Goal: Check status: Check status

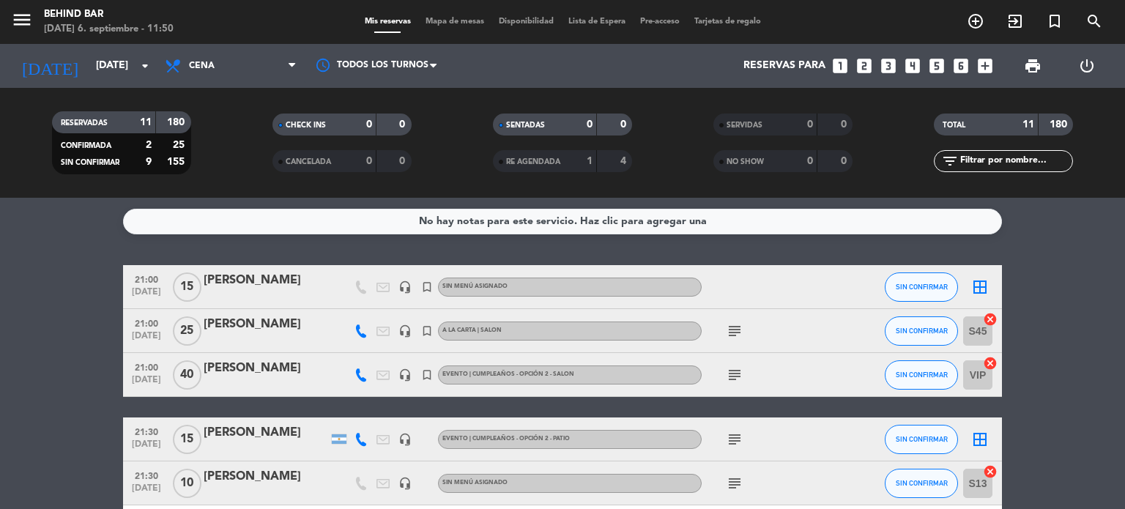
scroll to position [8, 0]
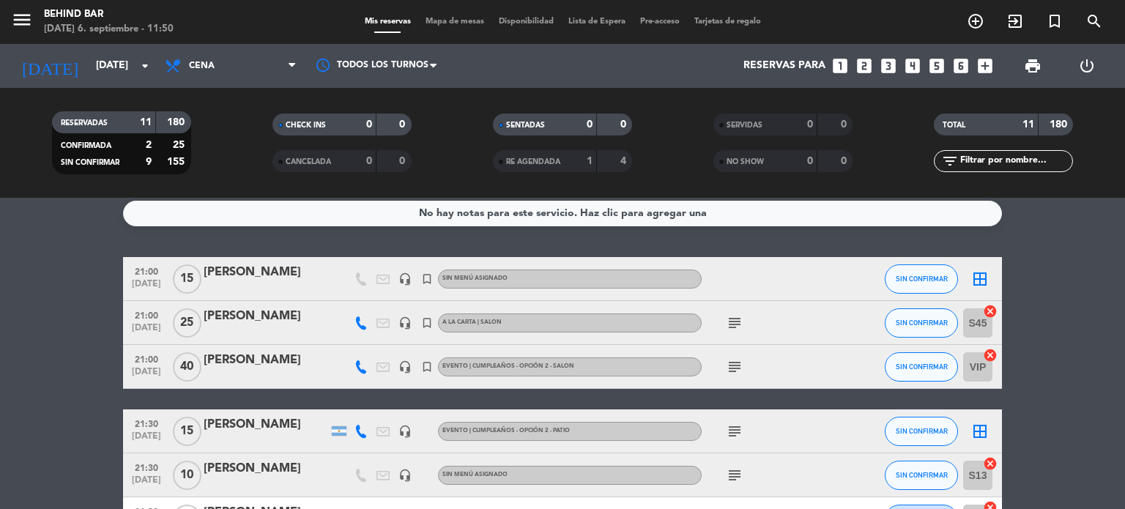
click at [728, 311] on div "subject" at bounding box center [768, 322] width 132 height 43
click at [730, 319] on icon "subject" at bounding box center [735, 323] width 18 height 18
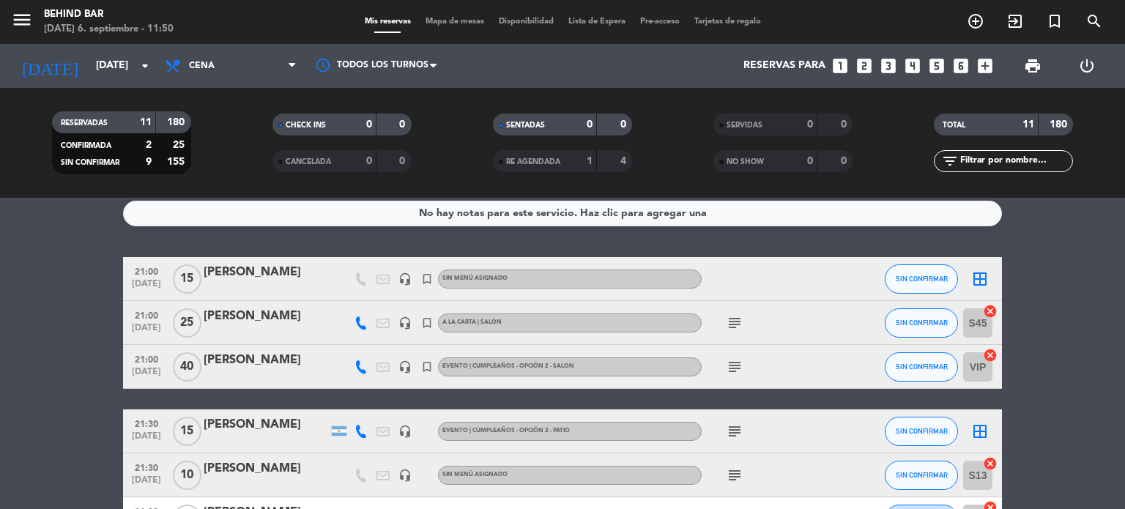
click at [733, 363] on icon "subject" at bounding box center [735, 367] width 18 height 18
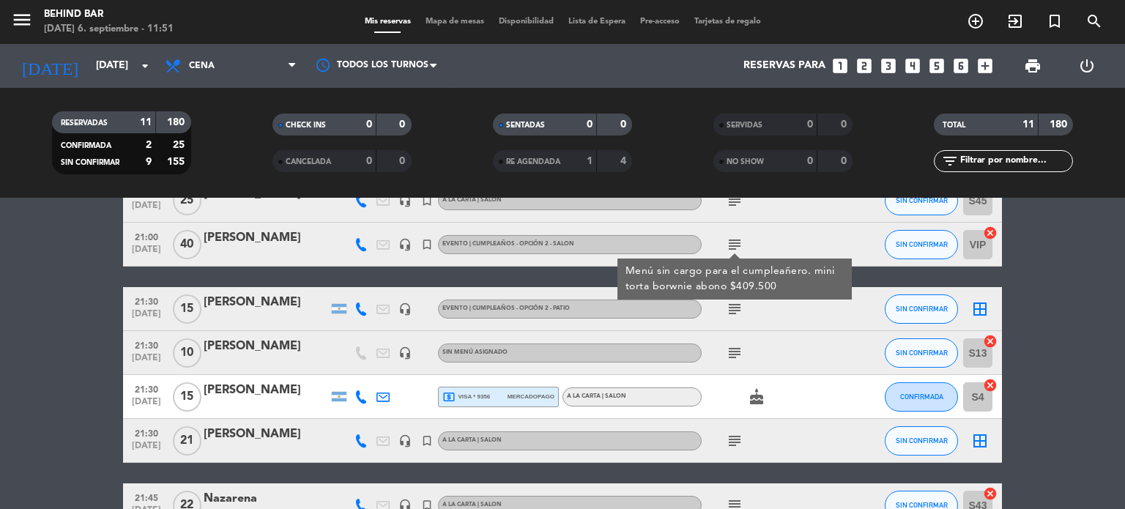
scroll to position [155, 0]
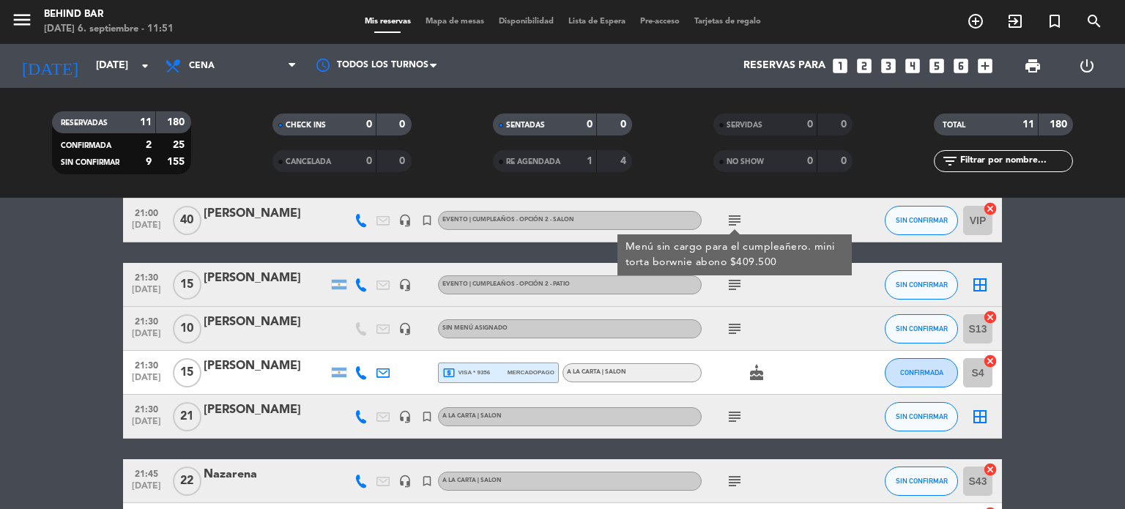
click at [746, 286] on div "subject" at bounding box center [768, 284] width 132 height 43
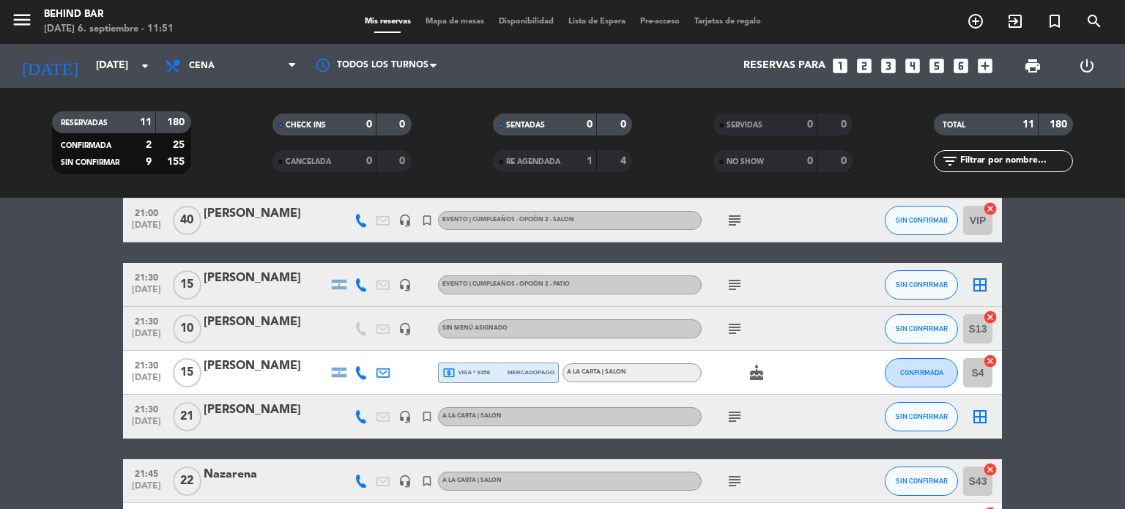
click at [739, 289] on icon "subject" at bounding box center [735, 285] width 18 height 18
click at [740, 332] on icon "subject" at bounding box center [735, 329] width 18 height 18
click at [735, 323] on icon "subject" at bounding box center [735, 329] width 18 height 18
click at [732, 419] on icon "subject" at bounding box center [735, 417] width 18 height 18
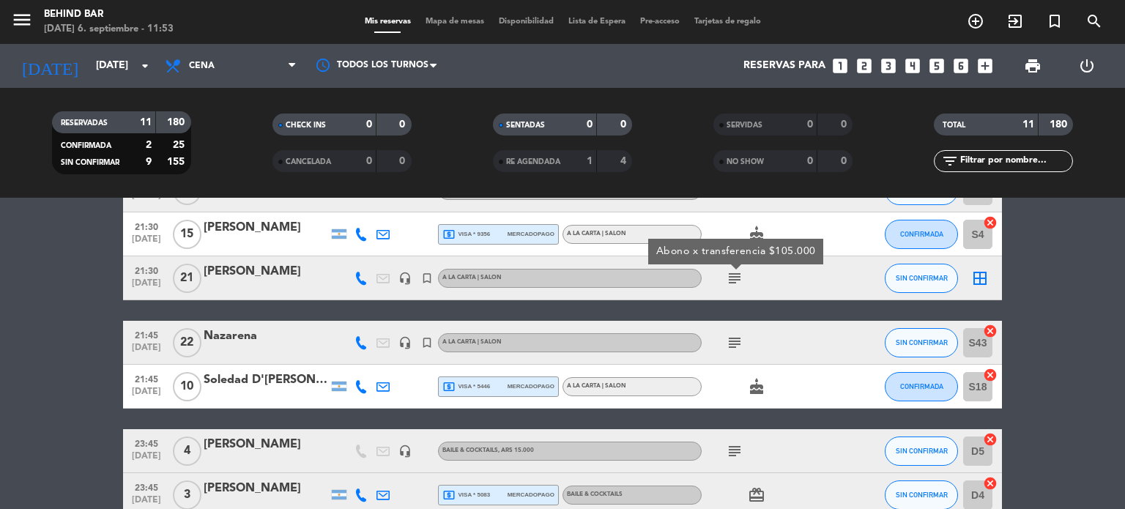
scroll to position [220, 0]
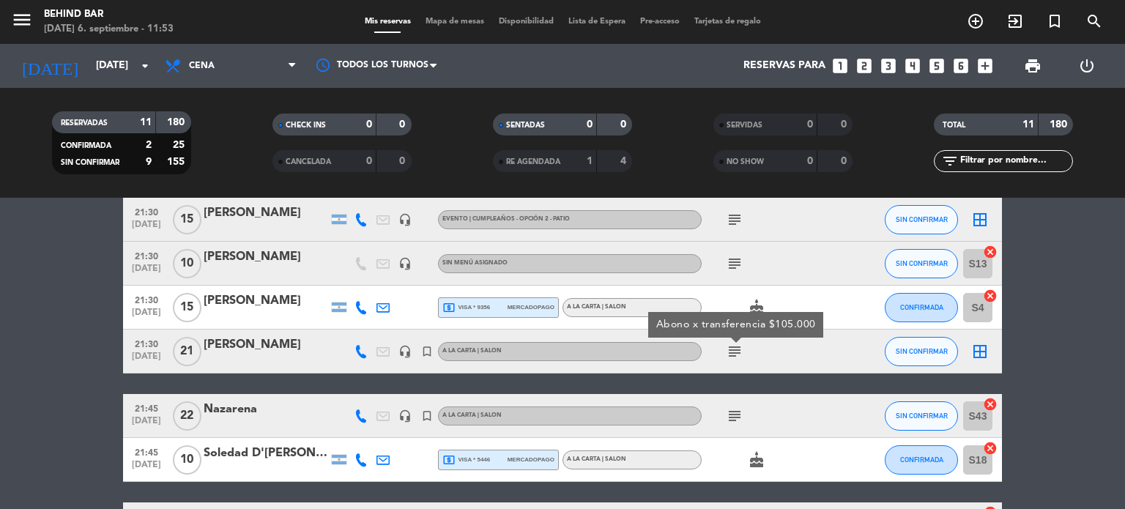
click at [736, 418] on icon "subject" at bounding box center [735, 416] width 18 height 18
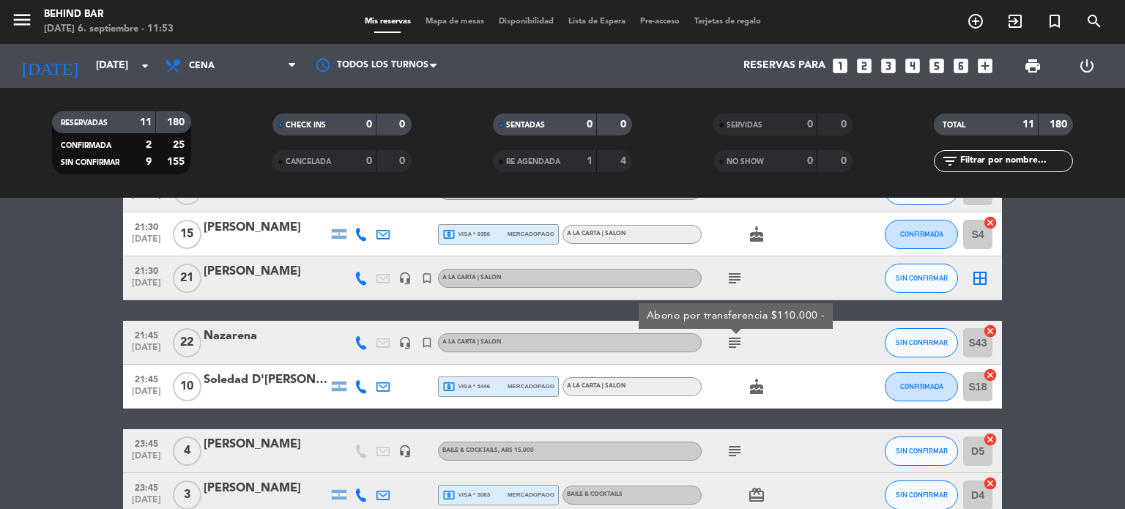
scroll to position [366, 0]
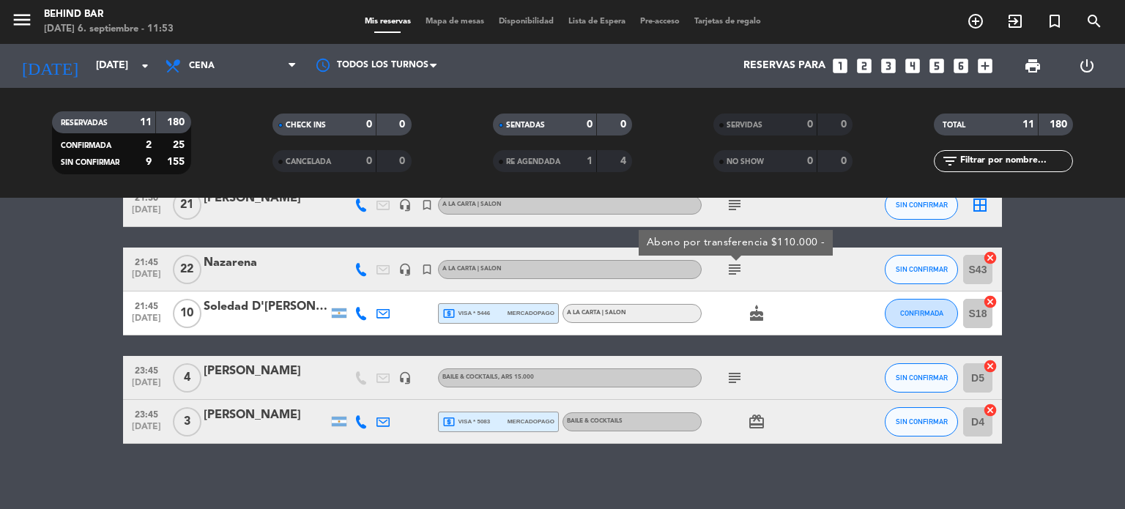
click at [733, 377] on icon "subject" at bounding box center [735, 378] width 18 height 18
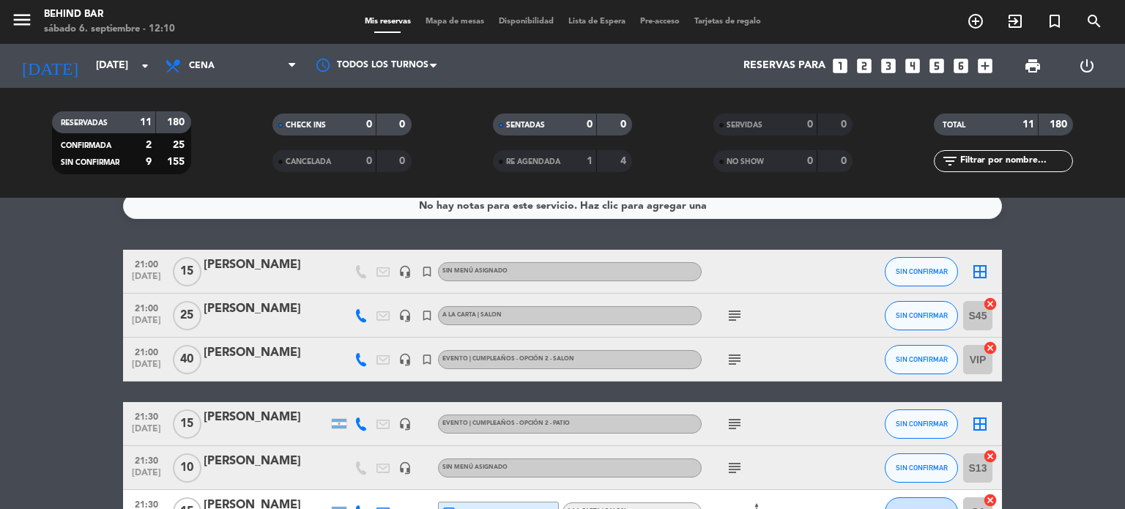
scroll to position [0, 0]
